Goal: Obtain resource: Download file/media

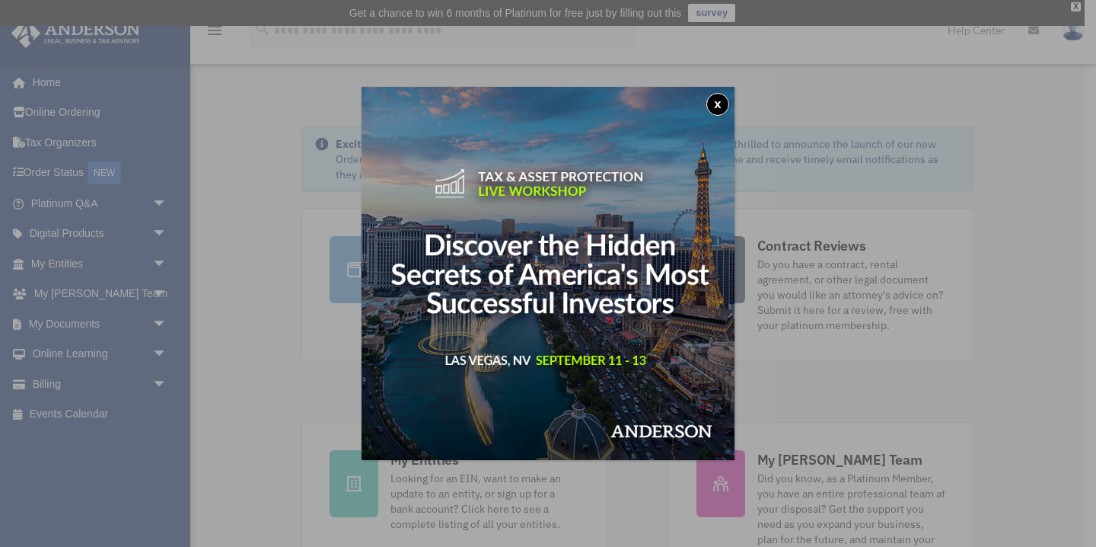
click at [718, 98] on button "x" at bounding box center [717, 104] width 23 height 23
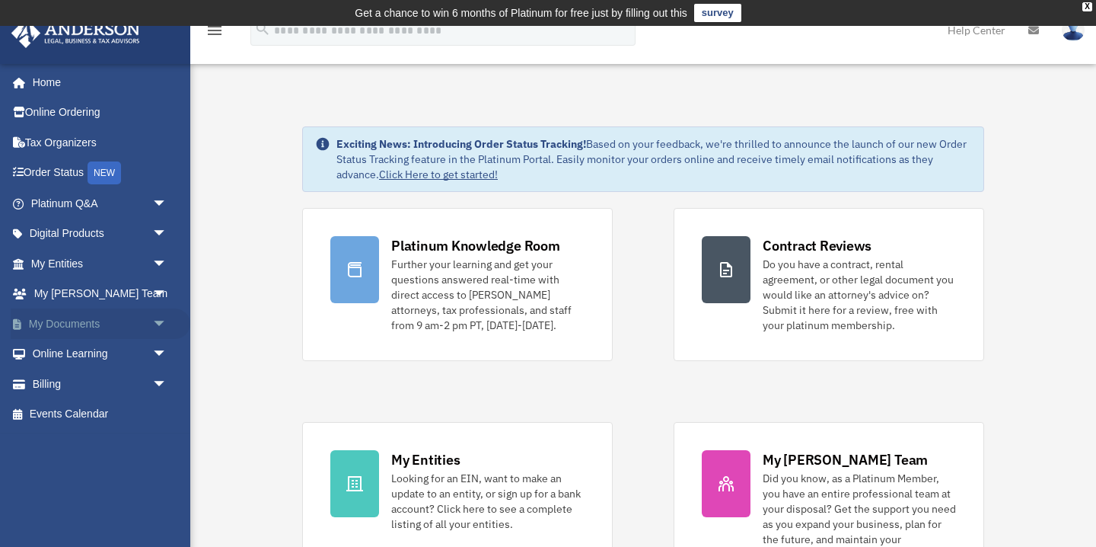
click at [157, 325] on span "arrow_drop_down" at bounding box center [167, 323] width 30 height 31
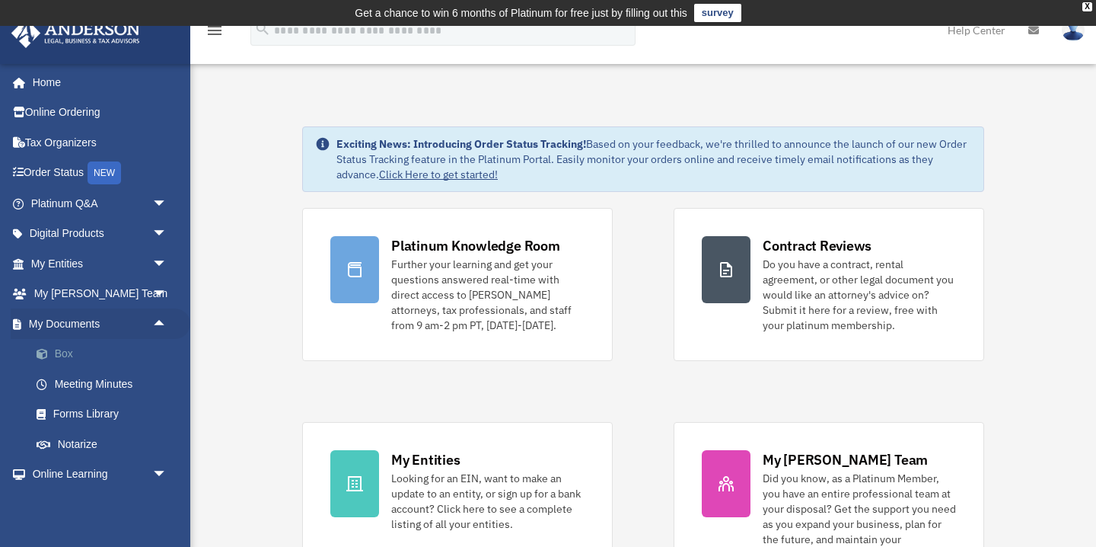
click at [92, 354] on link "Box" at bounding box center [105, 354] width 169 height 30
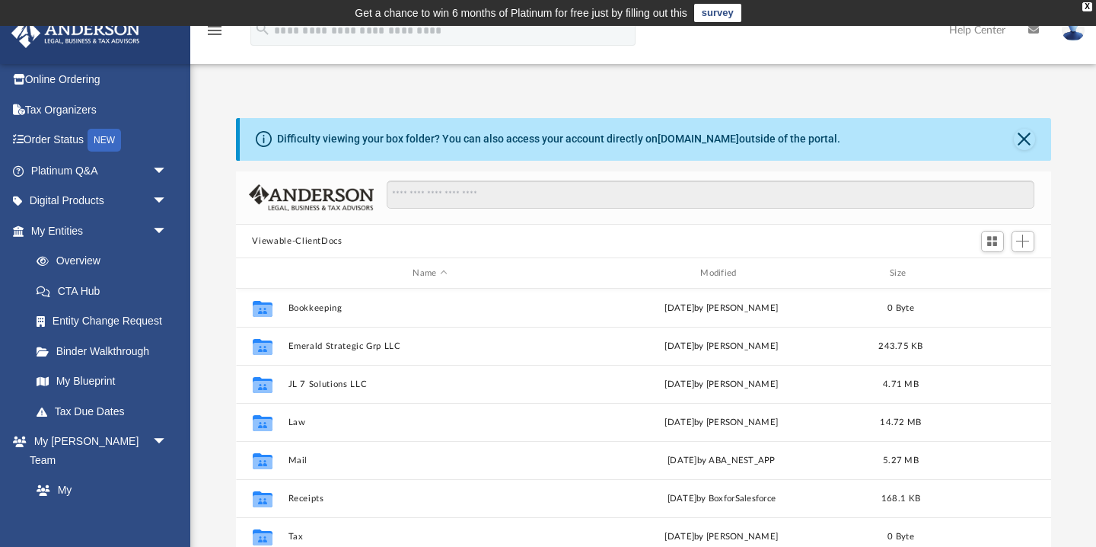
scroll to position [42, 0]
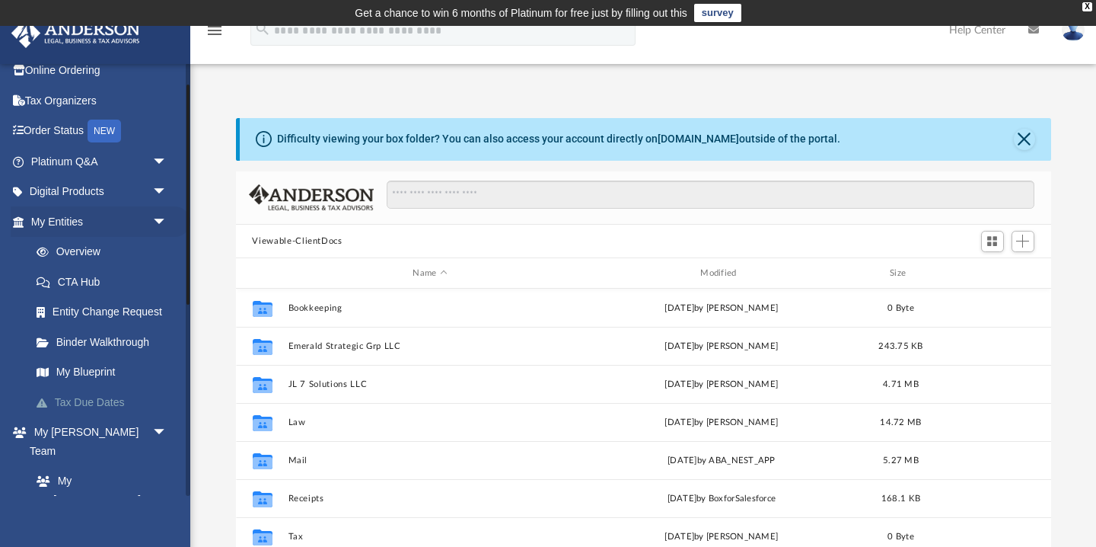
click at [101, 397] on link "Tax Due Dates" at bounding box center [105, 402] width 169 height 30
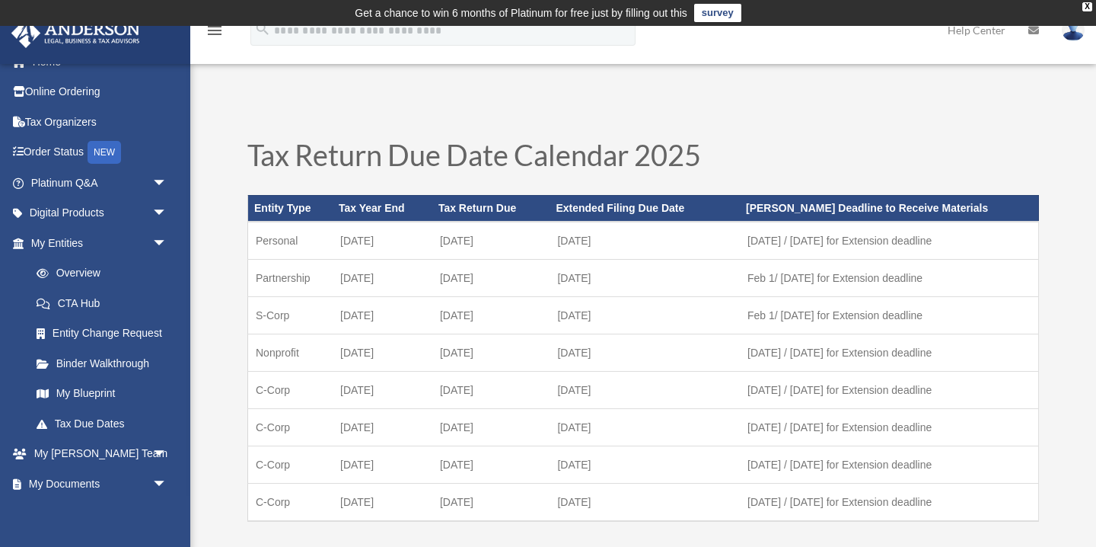
scroll to position [16, 0]
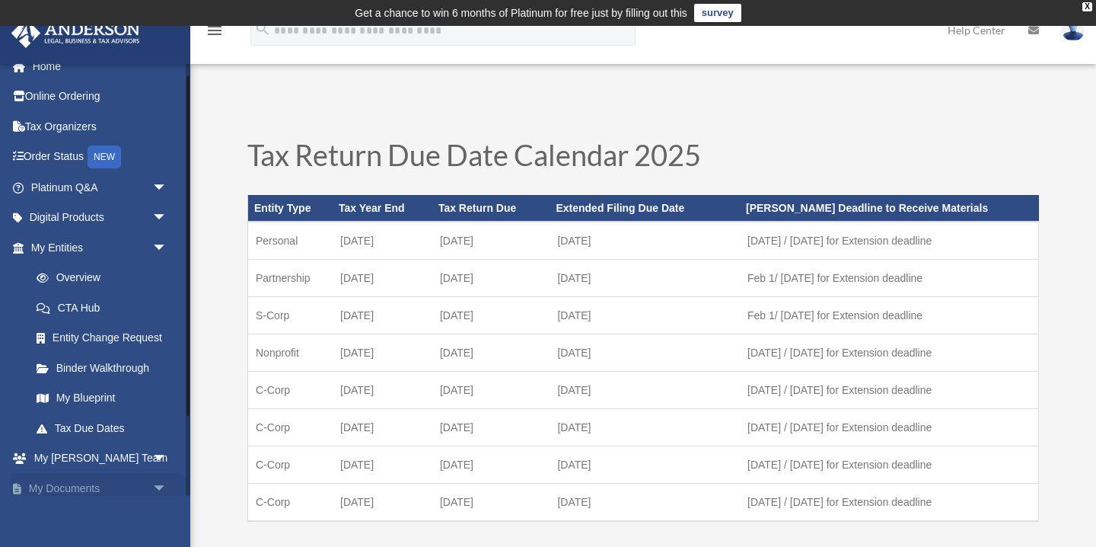
click at [159, 488] on span "arrow_drop_down" at bounding box center [167, 488] width 30 height 31
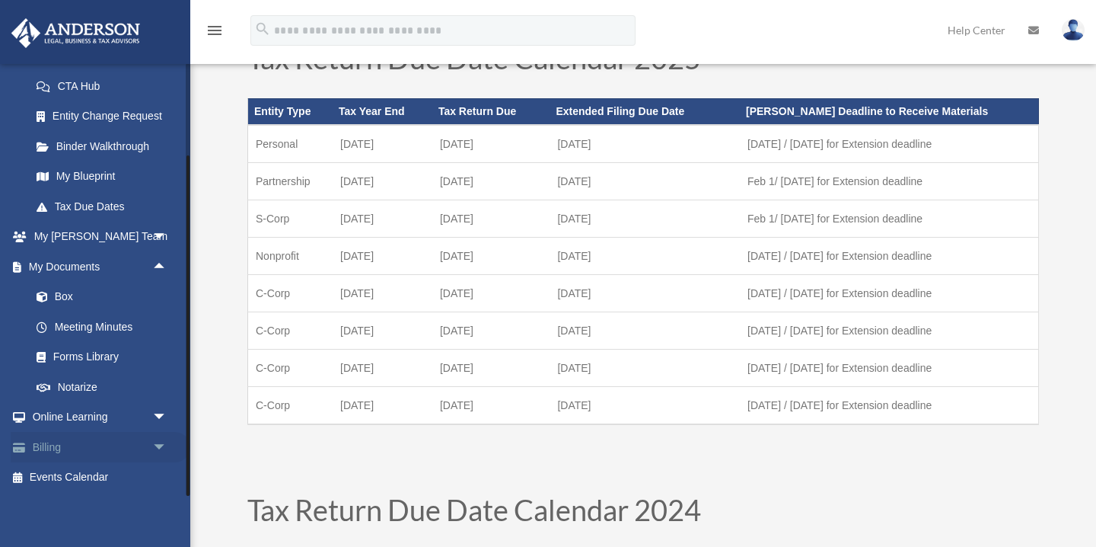
scroll to position [105, 0]
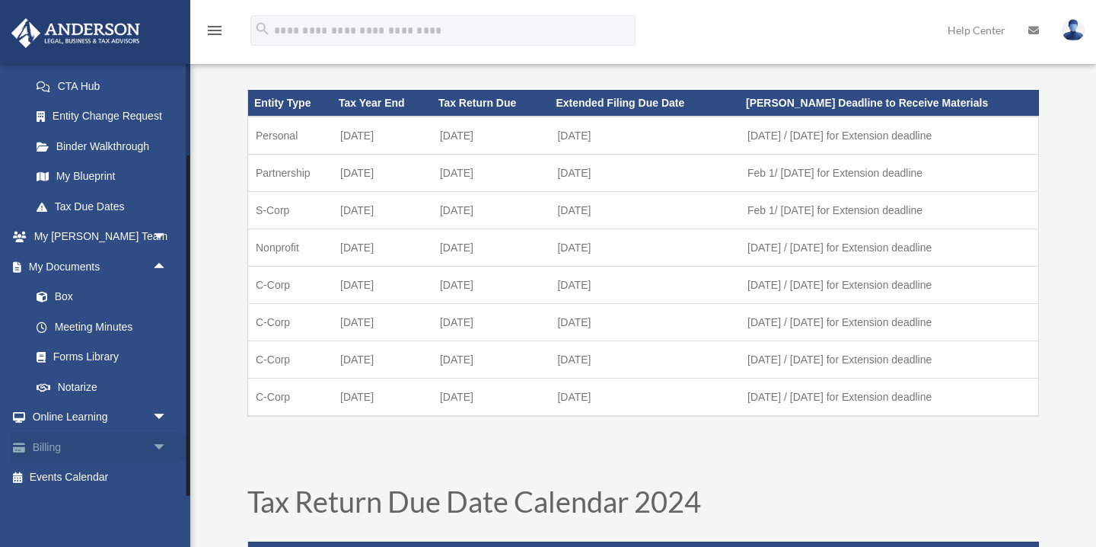
click at [160, 445] on span "arrow_drop_down" at bounding box center [167, 447] width 30 height 31
click at [100, 475] on link "$ Open Invoices" at bounding box center [105, 477] width 169 height 31
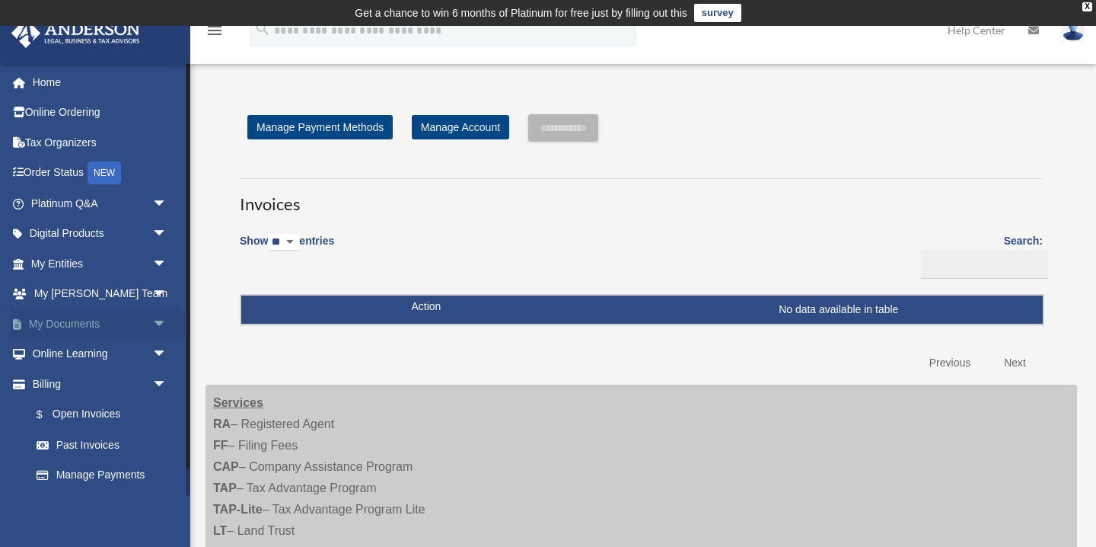
click at [156, 320] on span "arrow_drop_down" at bounding box center [167, 323] width 30 height 31
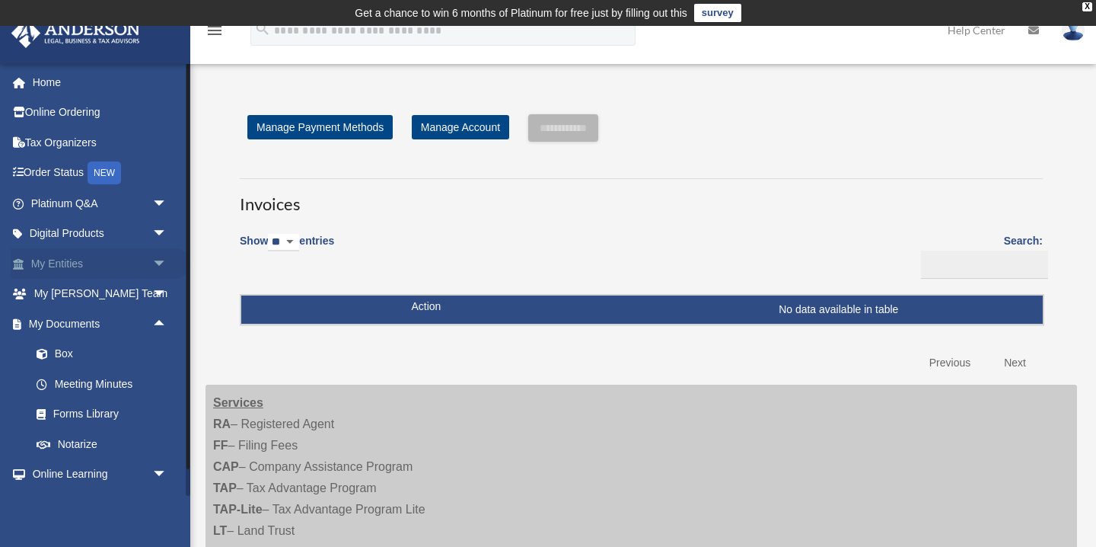
click at [161, 262] on span "arrow_drop_down" at bounding box center [167, 263] width 30 height 31
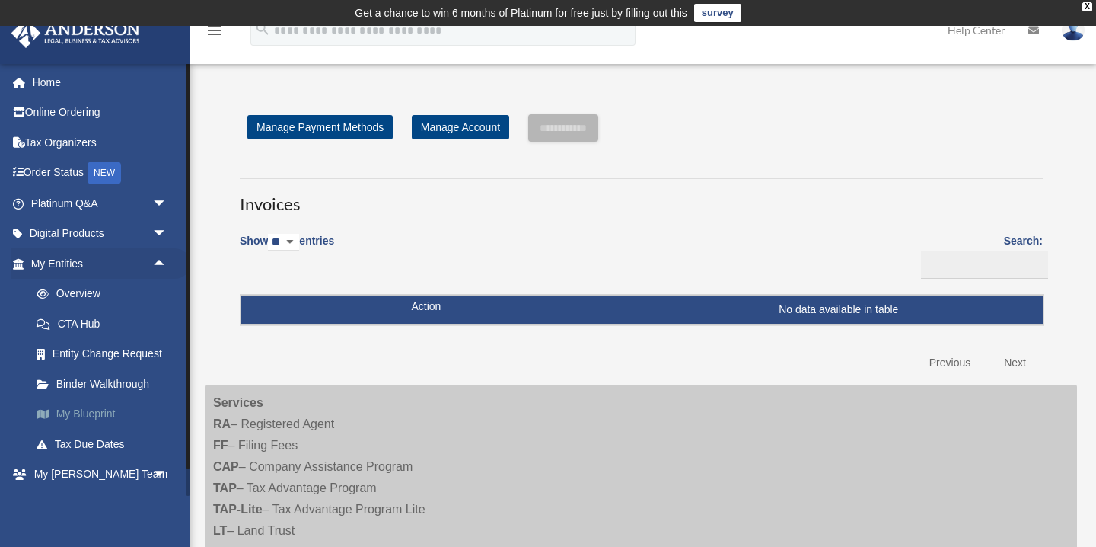
click at [95, 414] on link "My Blueprint" at bounding box center [105, 414] width 169 height 30
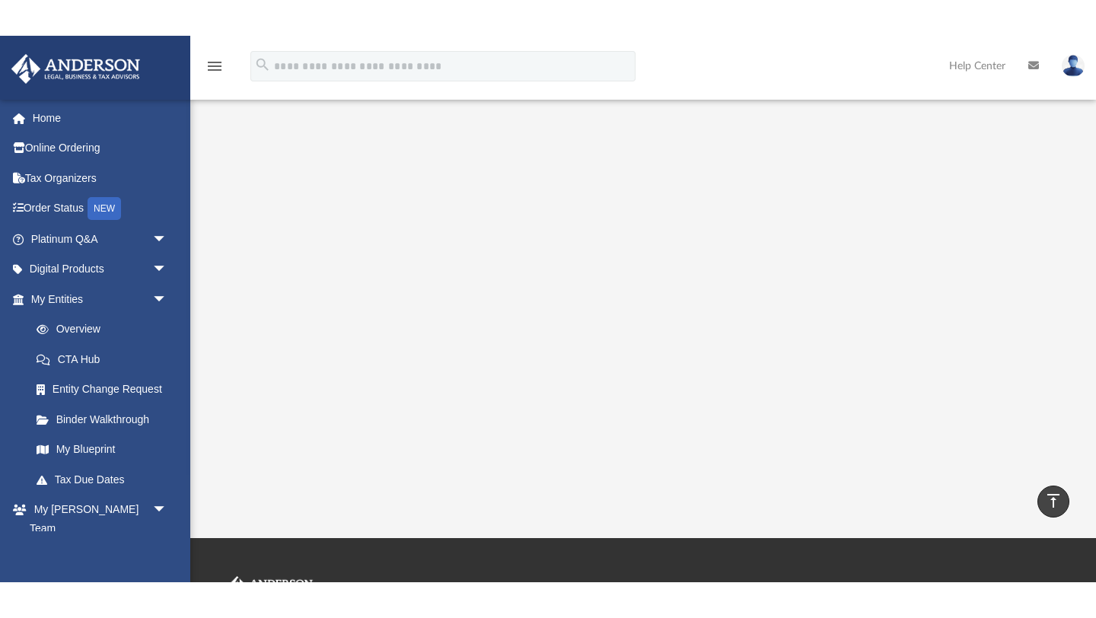
scroll to position [266, 0]
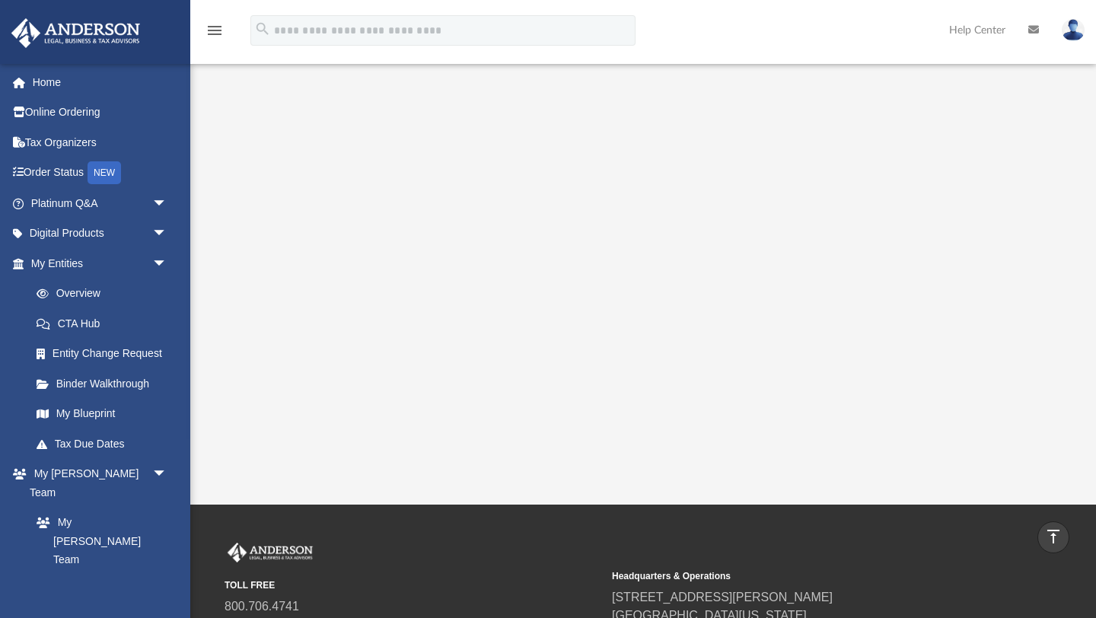
drag, startPoint x: 404, startPoint y: 491, endPoint x: 397, endPoint y: 471, distance: 21.2
click at [397, 473] on div "App erlynn04@gmail.com Sign Out erlynn04@yahoo.com Home Online Ordering Tax Org…" at bounding box center [548, 132] width 1096 height 744
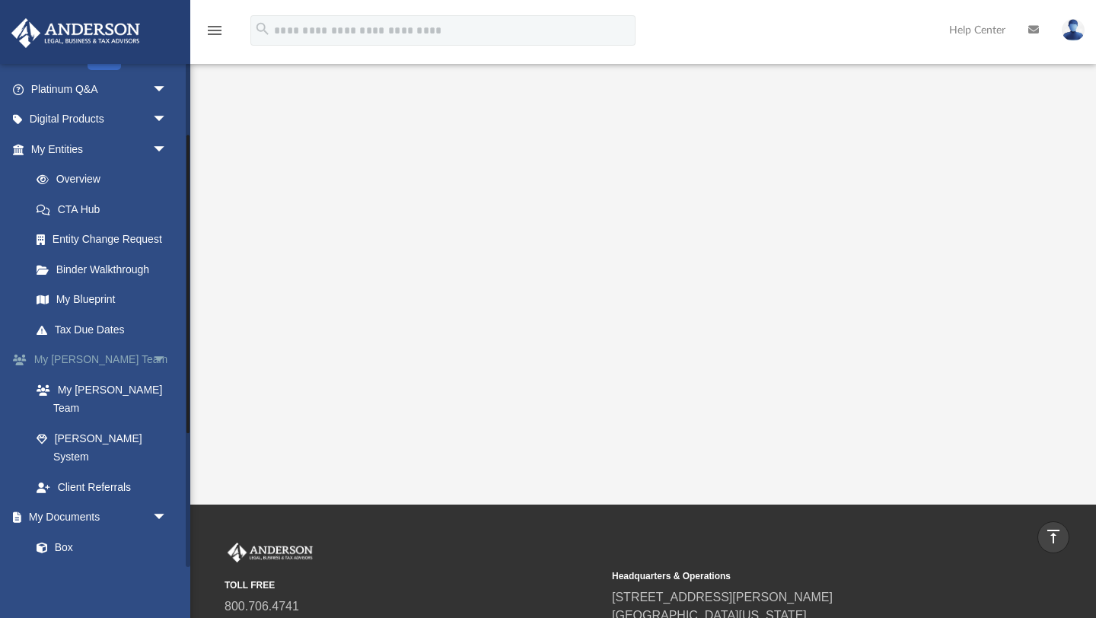
scroll to position [121, 0]
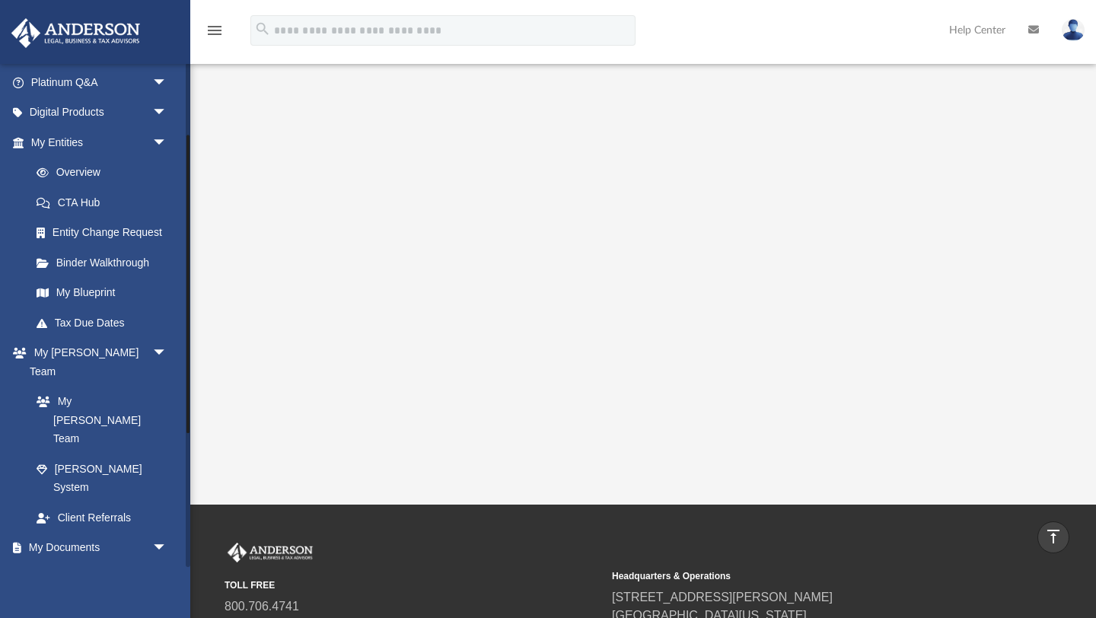
click at [126, 546] on link "Meeting Minutes" at bounding box center [105, 608] width 169 height 30
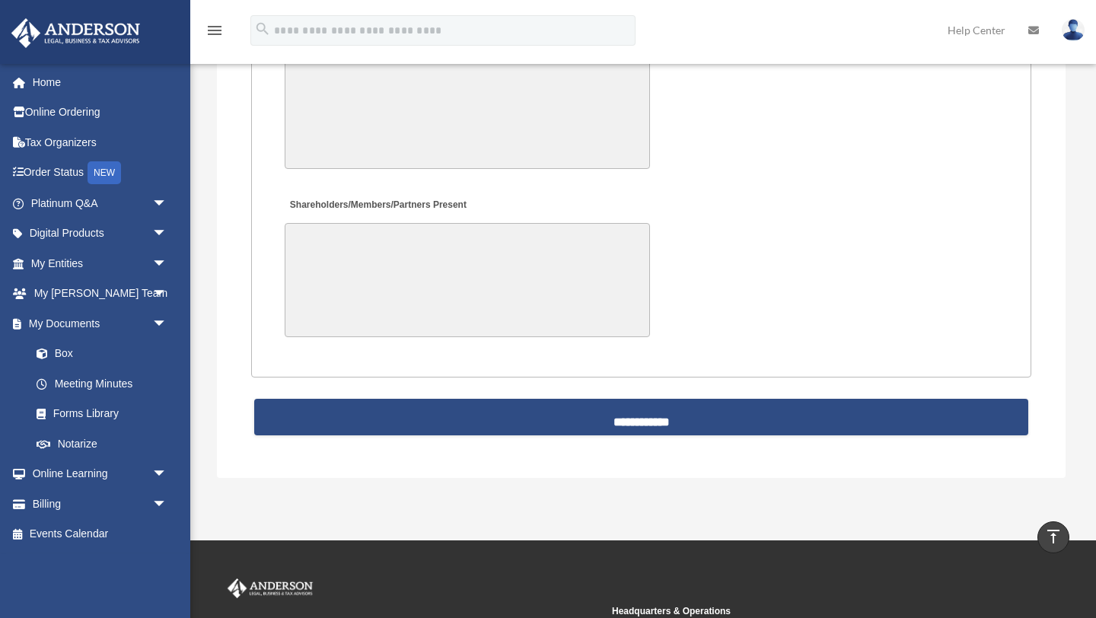
scroll to position [3376, 0]
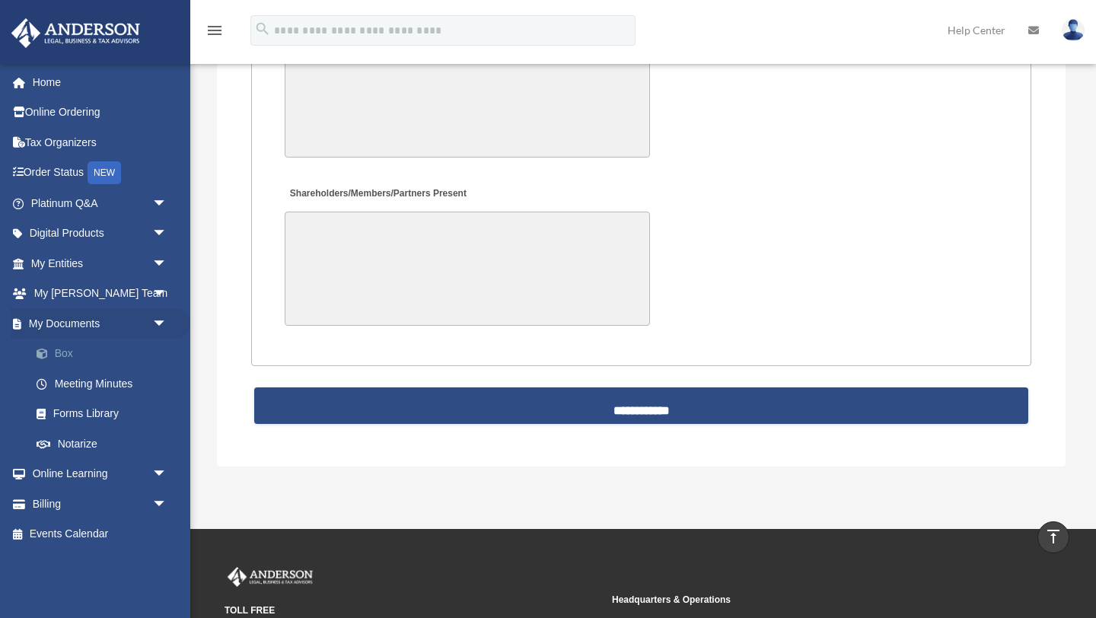
click at [65, 353] on link "Box" at bounding box center [105, 354] width 169 height 30
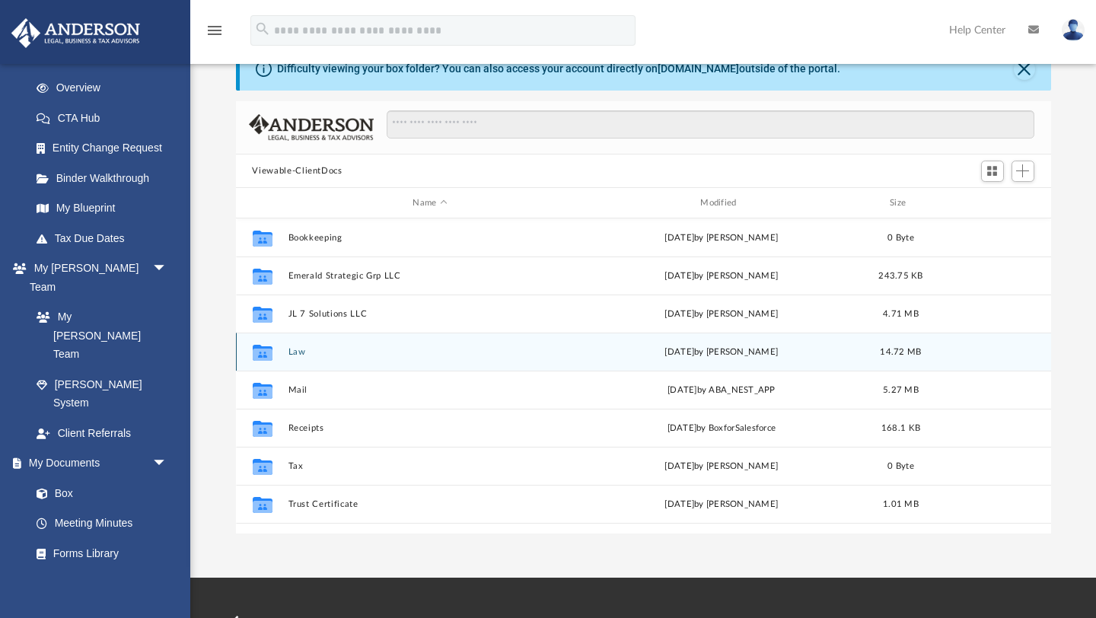
click at [294, 355] on button "Law" at bounding box center [430, 352] width 285 height 10
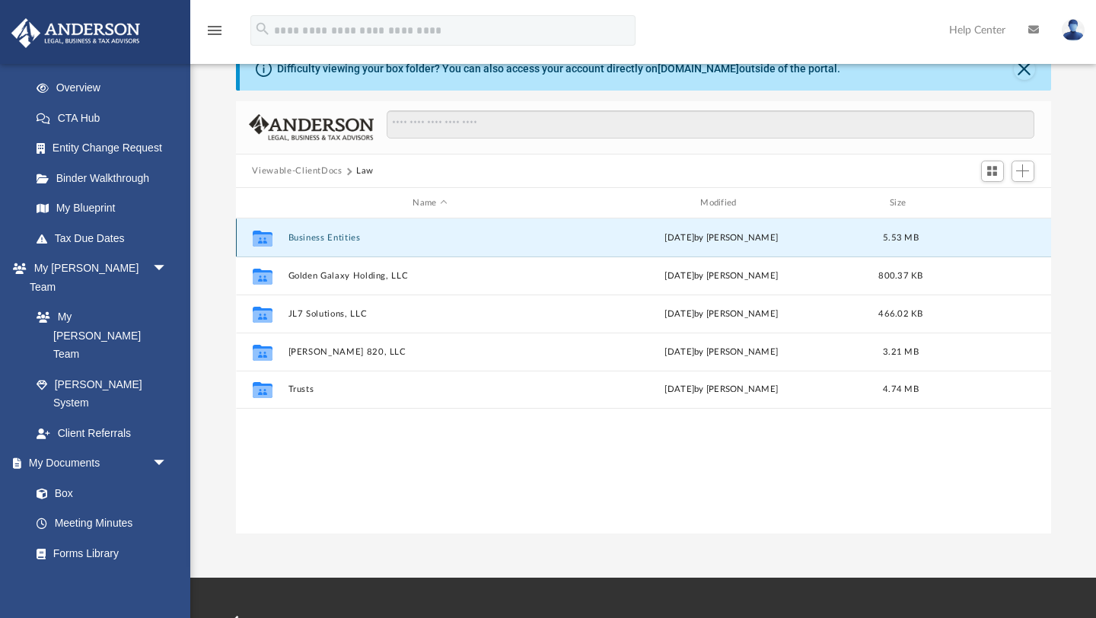
click at [371, 236] on button "Business Entities" at bounding box center [430, 238] width 285 height 10
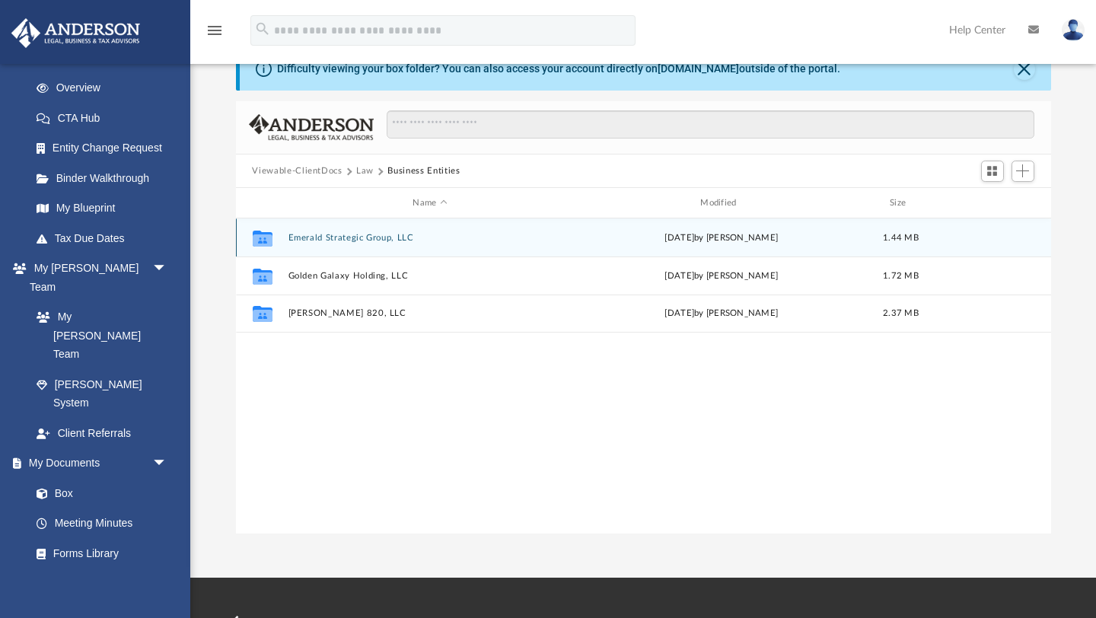
click at [400, 238] on button "Emerald Strategic Group, LLC" at bounding box center [430, 238] width 285 height 10
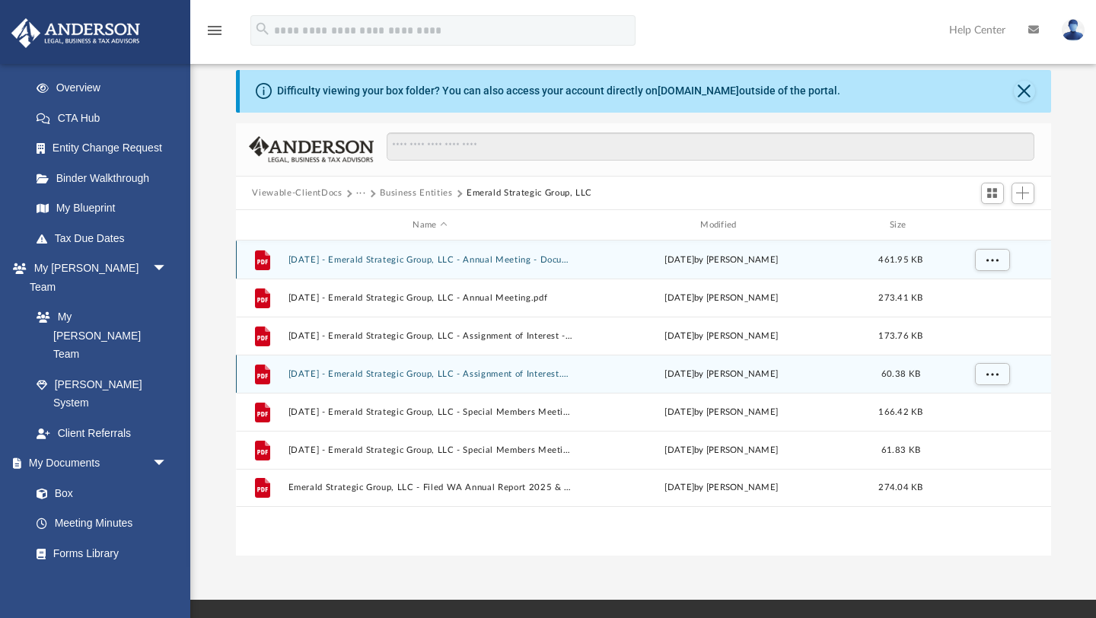
scroll to position [44, 0]
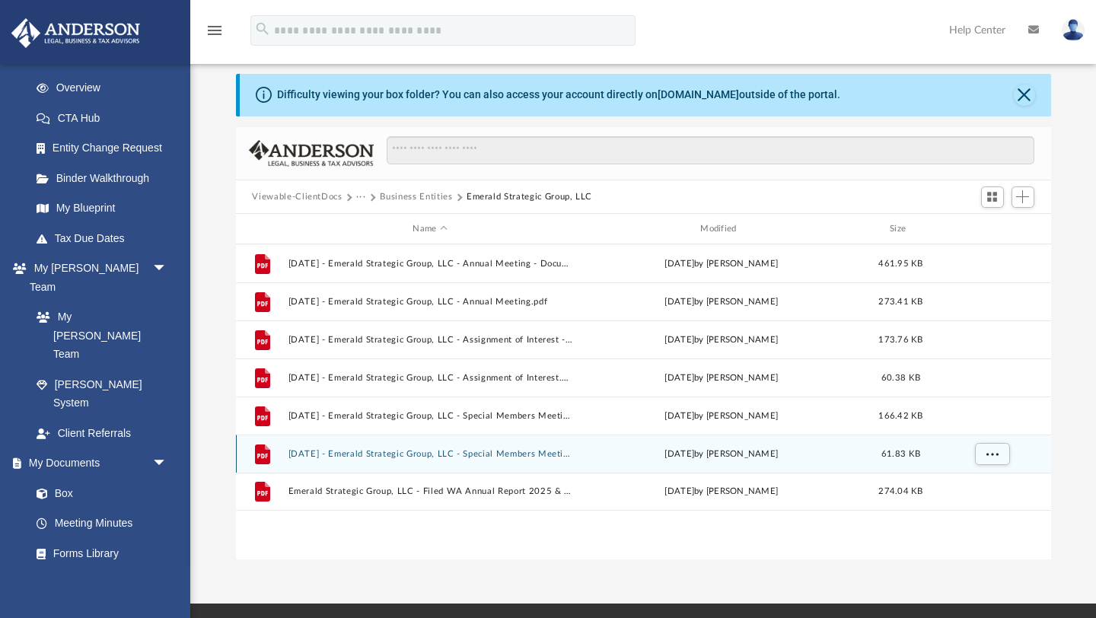
click at [469, 454] on button "[DATE] - Emerald Strategic Group, LLC - Special Members Meeting.pdf" at bounding box center [430, 454] width 285 height 10
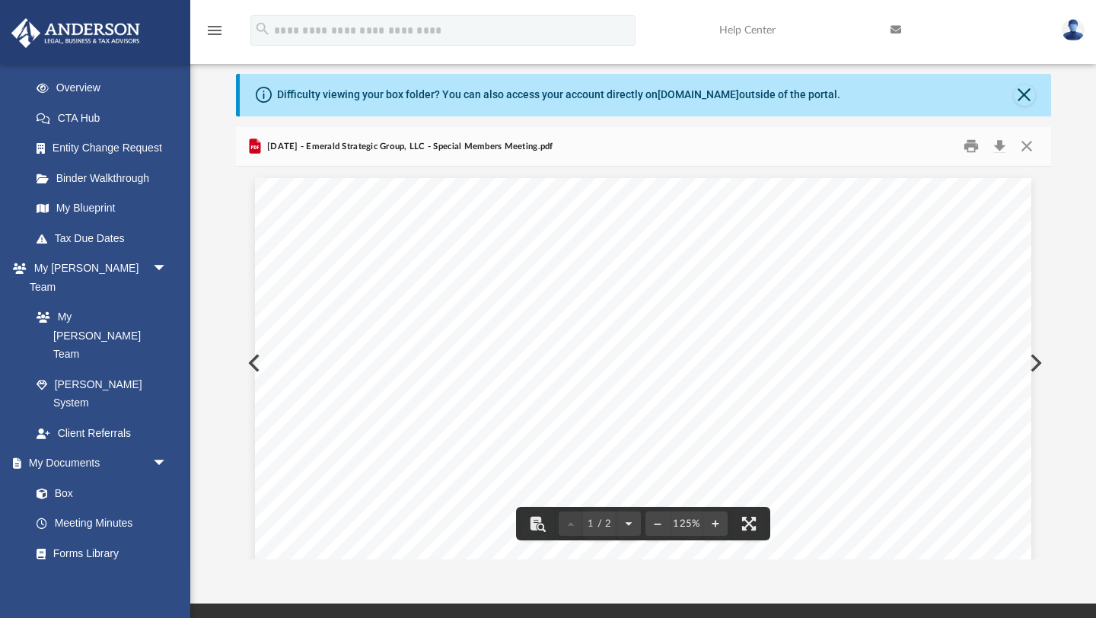
scroll to position [0, 0]
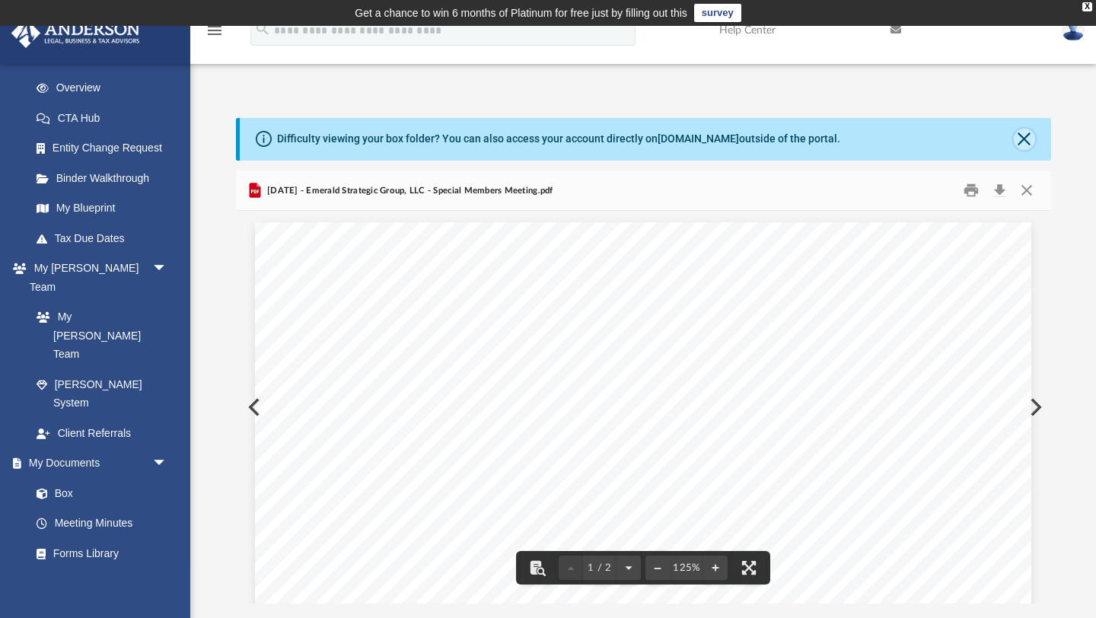
click at [1024, 136] on button "Close" at bounding box center [1024, 139] width 21 height 21
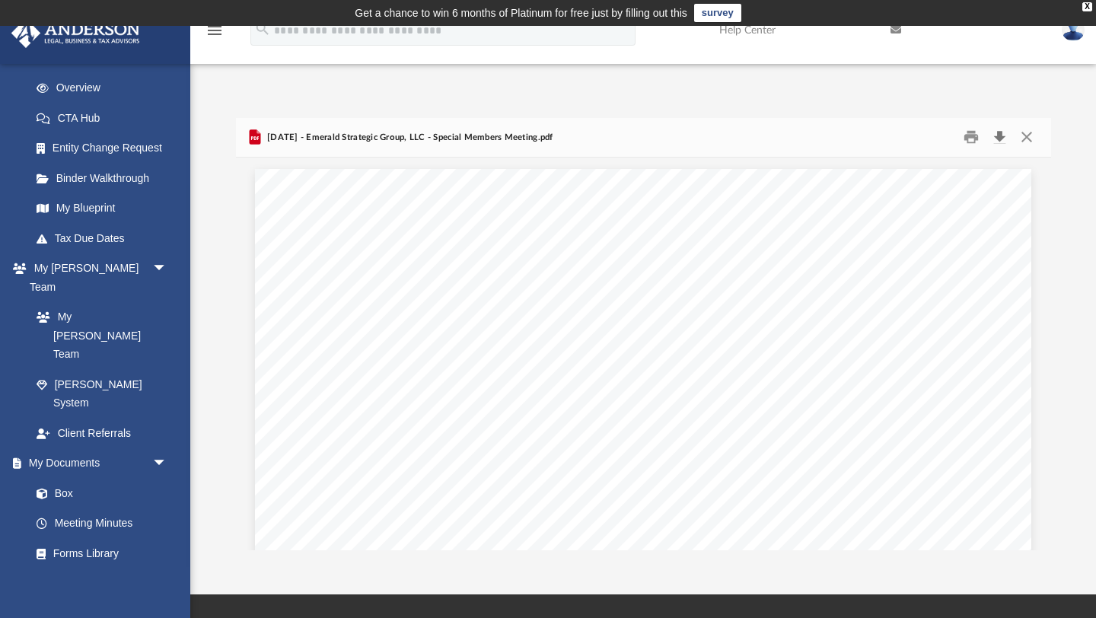
click at [998, 137] on button "Download" at bounding box center [1000, 138] width 27 height 24
click at [1028, 136] on button "Close" at bounding box center [1026, 138] width 27 height 24
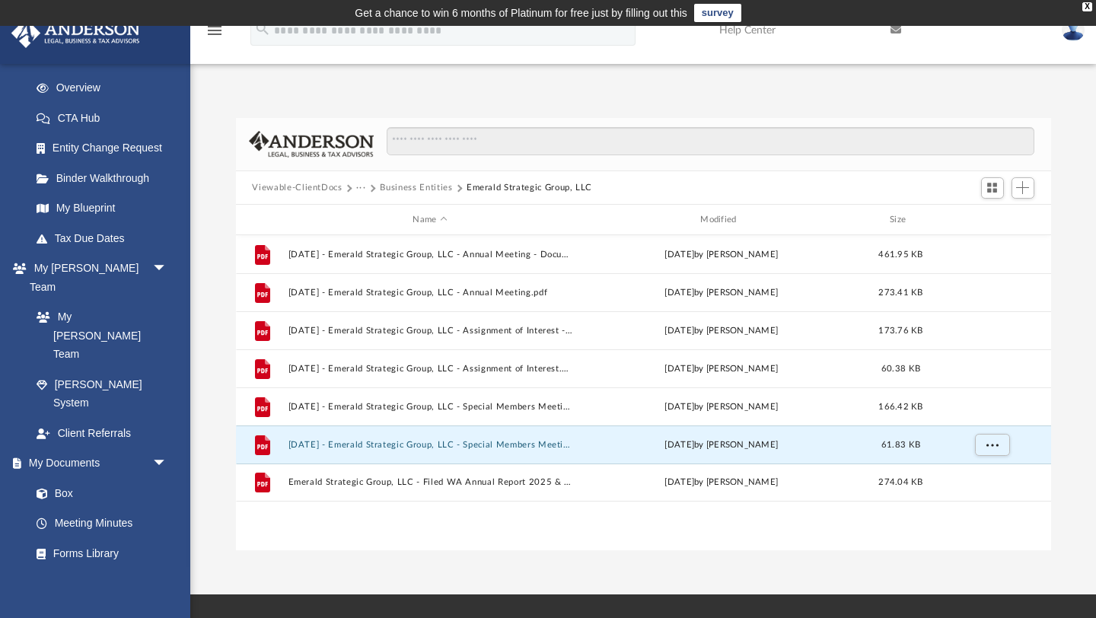
click at [321, 189] on button "Viewable-ClientDocs" at bounding box center [297, 188] width 90 height 14
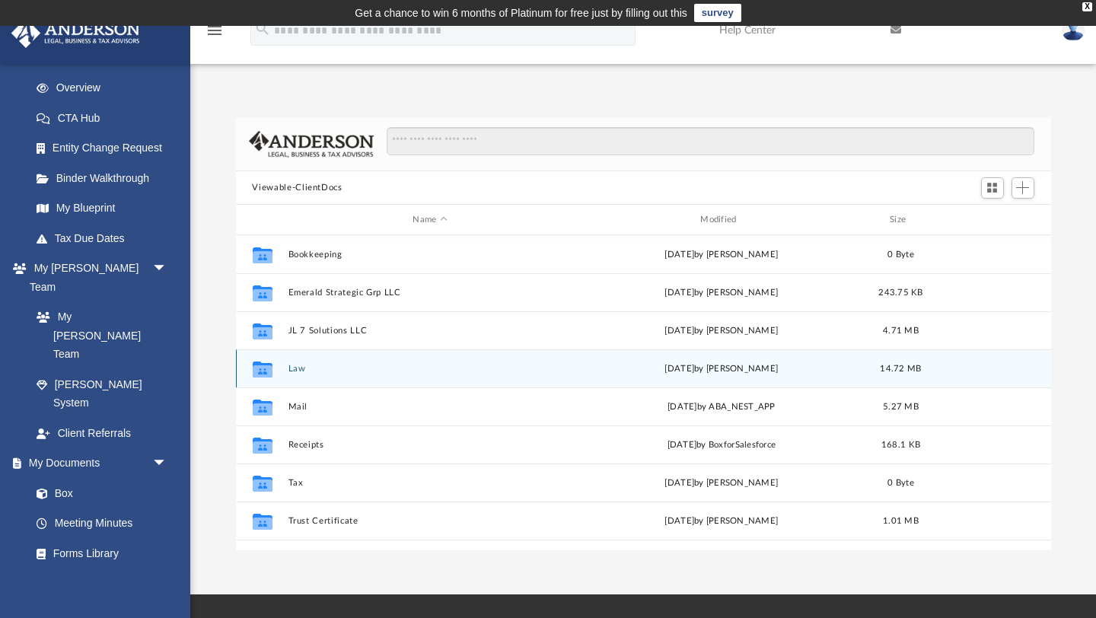
click at [294, 373] on div "Collaborated Folder Law [DATE] by [PERSON_NAME] 14.72 MB" at bounding box center [643, 368] width 815 height 38
